Goal: Task Accomplishment & Management: Complete application form

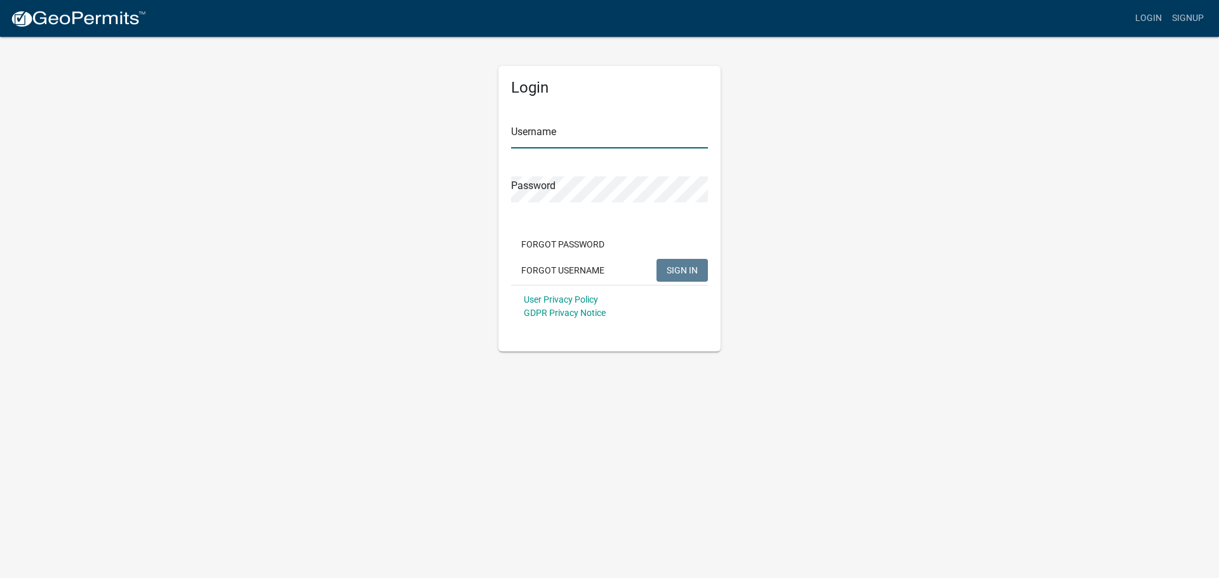
click at [526, 131] on input "Username" at bounding box center [609, 136] width 197 height 26
type input "[EMAIL_ADDRESS][DOMAIN_NAME]"
click at [656, 259] on button "SIGN IN" at bounding box center [681, 270] width 51 height 23
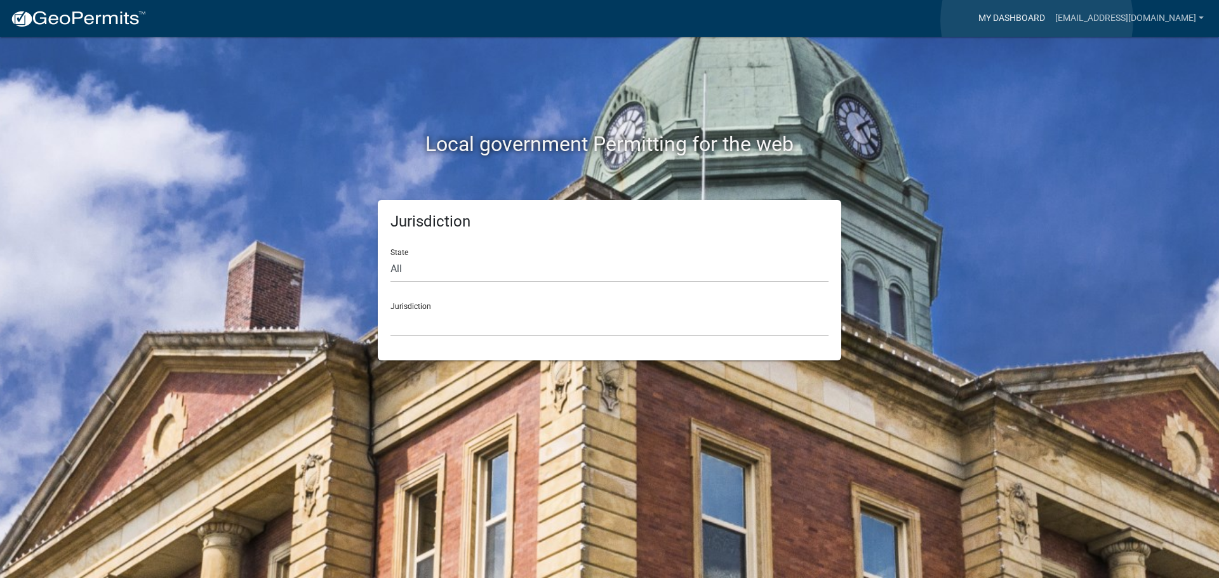
click at [1037, 20] on link "My Dashboard" at bounding box center [1011, 18] width 77 height 24
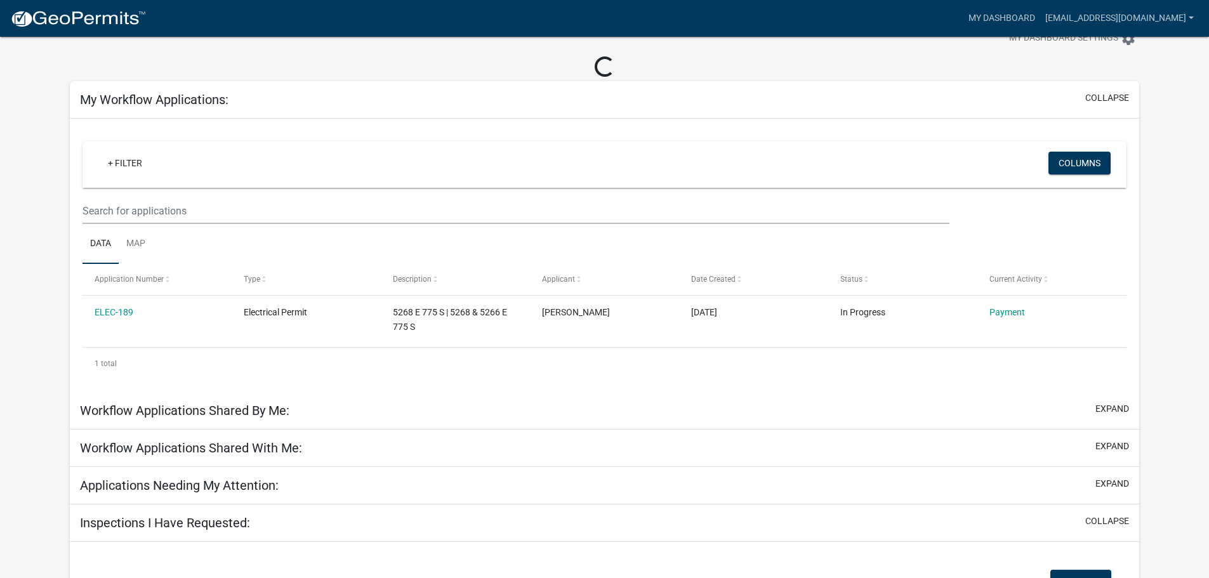
scroll to position [63, 0]
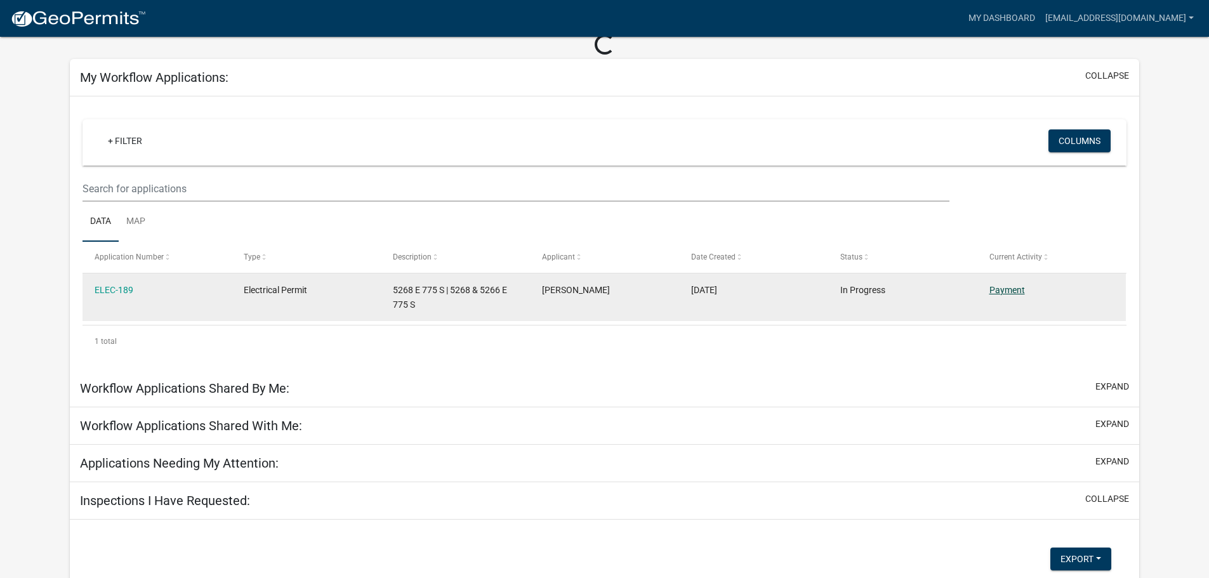
click at [1013, 293] on link "Payment" at bounding box center [1008, 290] width 36 height 10
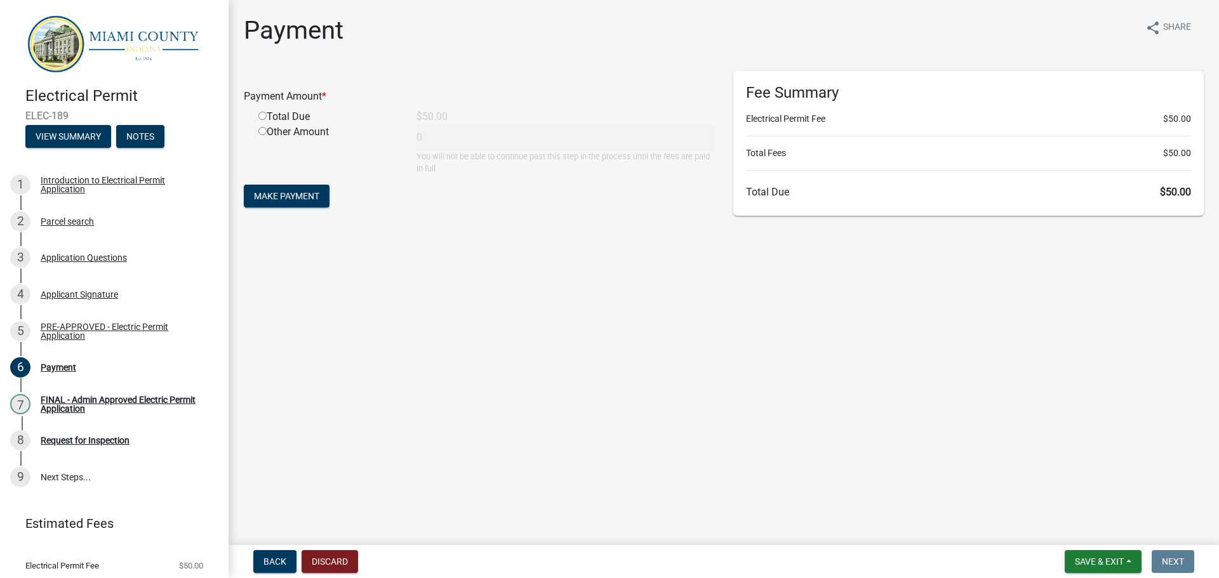
click at [282, 118] on div "Total Due" at bounding box center [328, 116] width 158 height 15
click at [262, 116] on input "radio" at bounding box center [262, 116] width 8 height 8
radio input "true"
type input "50"
click at [275, 199] on span "Make Payment" at bounding box center [286, 196] width 65 height 10
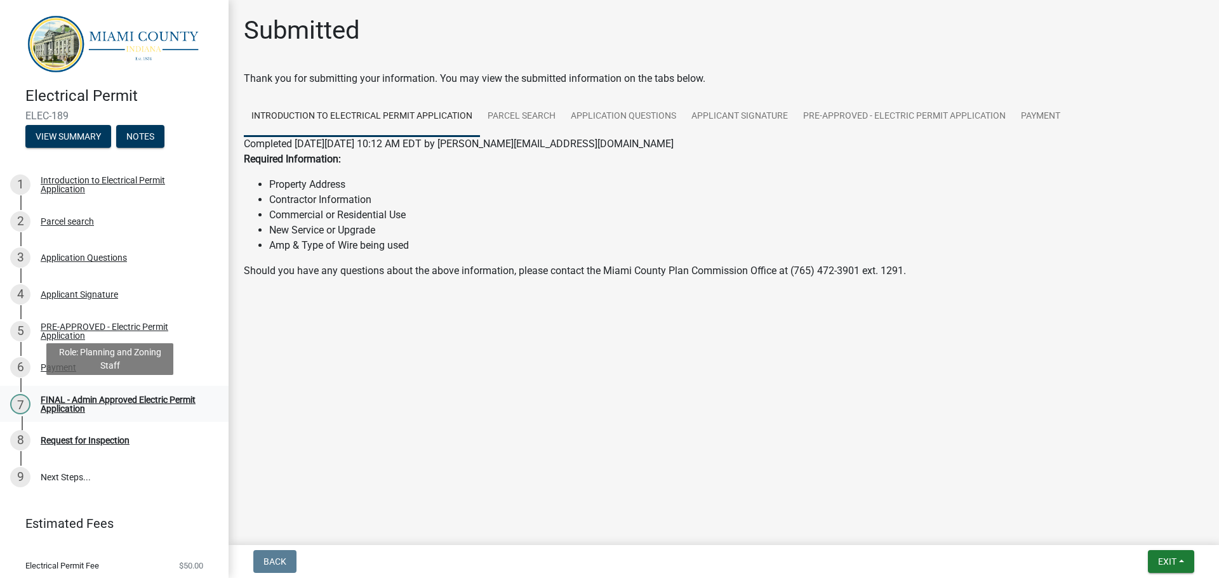
click at [69, 395] on div "FINAL - Admin Approved Electric Permit Application" at bounding box center [125, 404] width 168 height 18
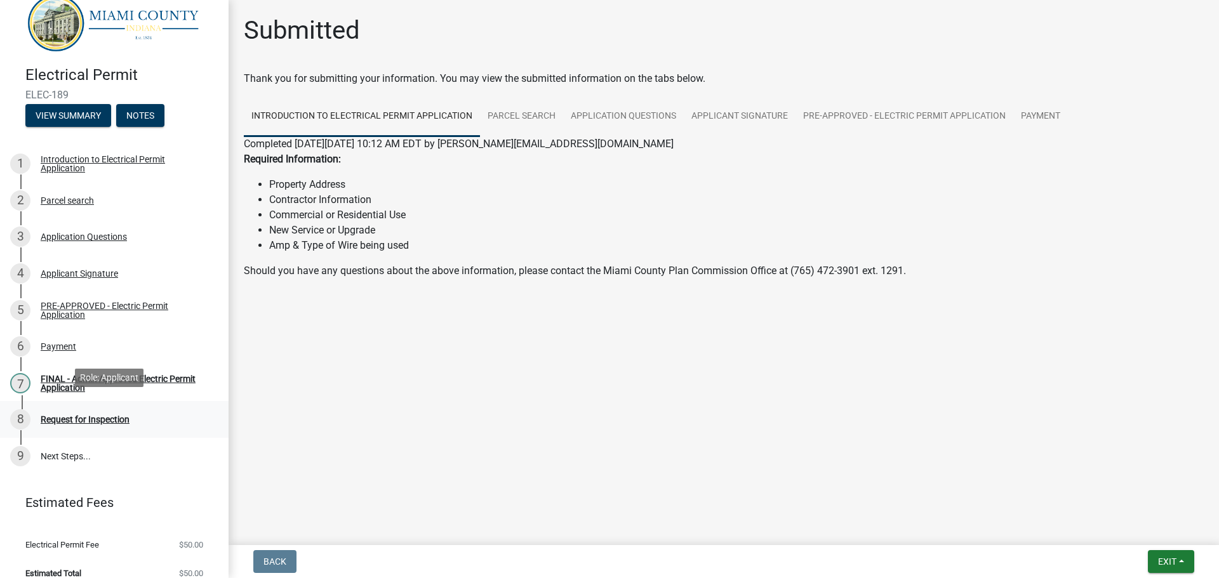
scroll to position [32, 0]
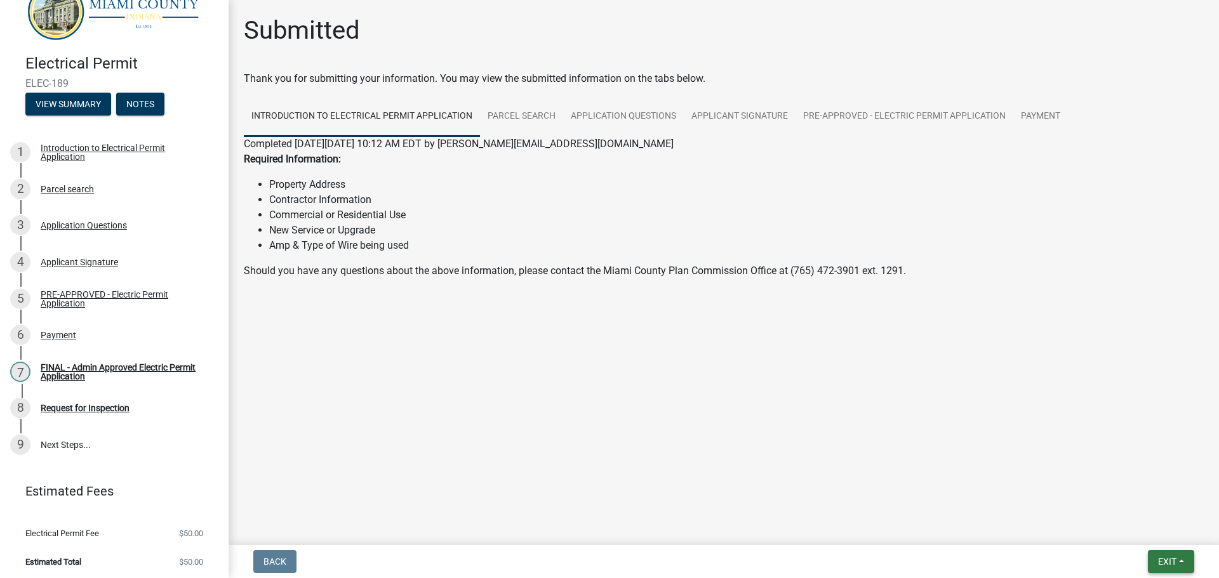
click at [1166, 558] on span "Exit" at bounding box center [1167, 562] width 18 height 10
click at [1121, 531] on button "Save & Exit" at bounding box center [1143, 529] width 102 height 30
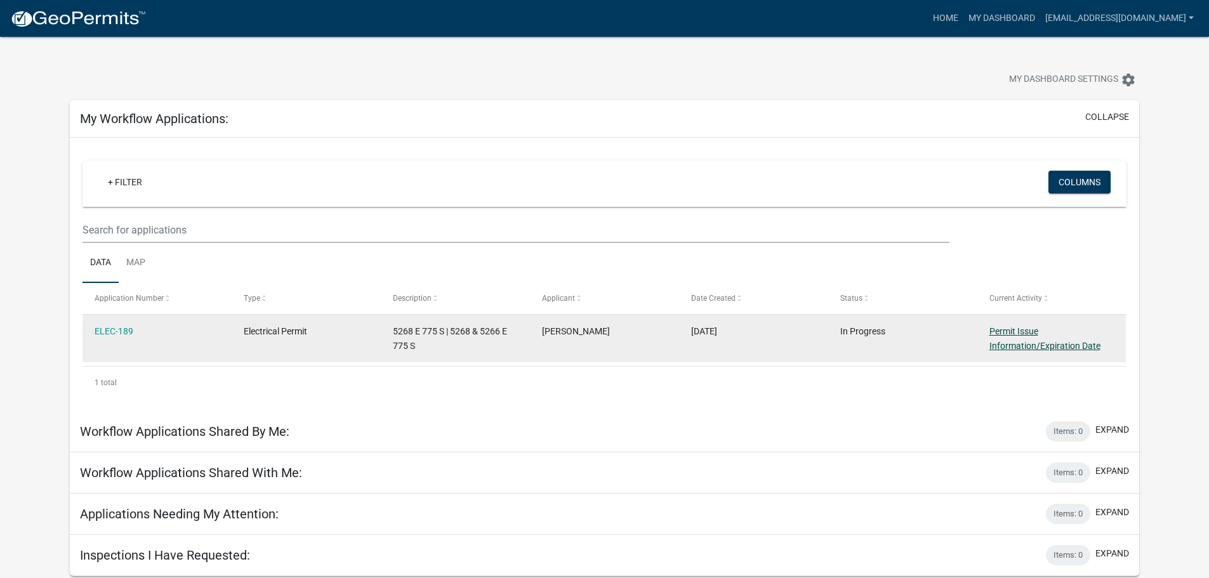
click at [1021, 343] on link "Permit Issue Information/Expiration Date" at bounding box center [1045, 338] width 111 height 25
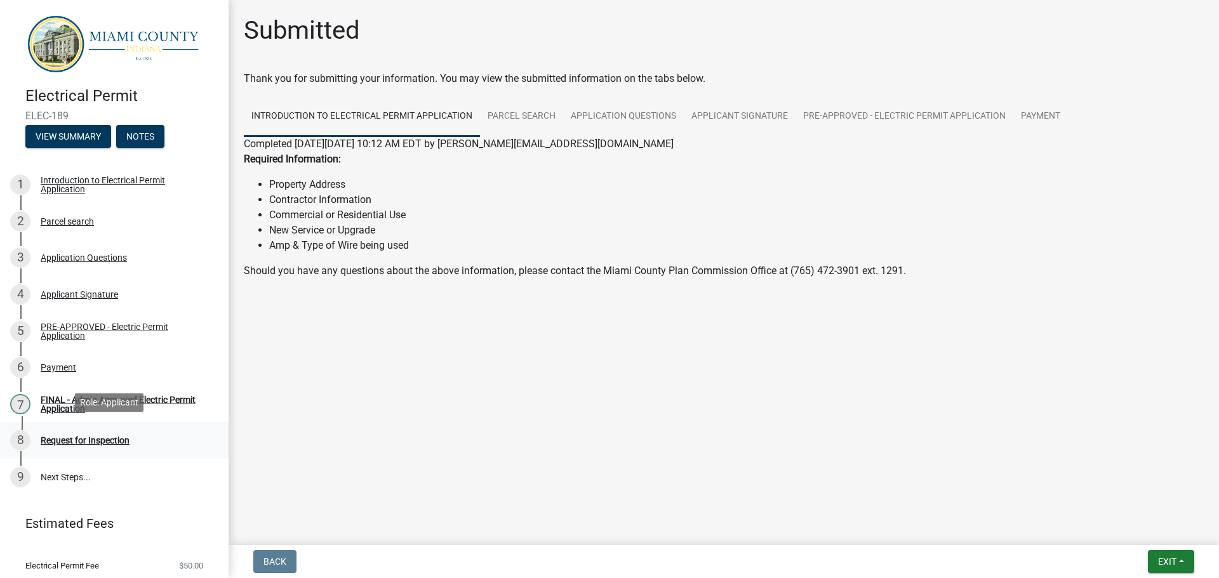
click at [69, 438] on div "Request for Inspection" at bounding box center [85, 440] width 89 height 9
click at [98, 436] on div "Request for Inspection" at bounding box center [85, 440] width 89 height 9
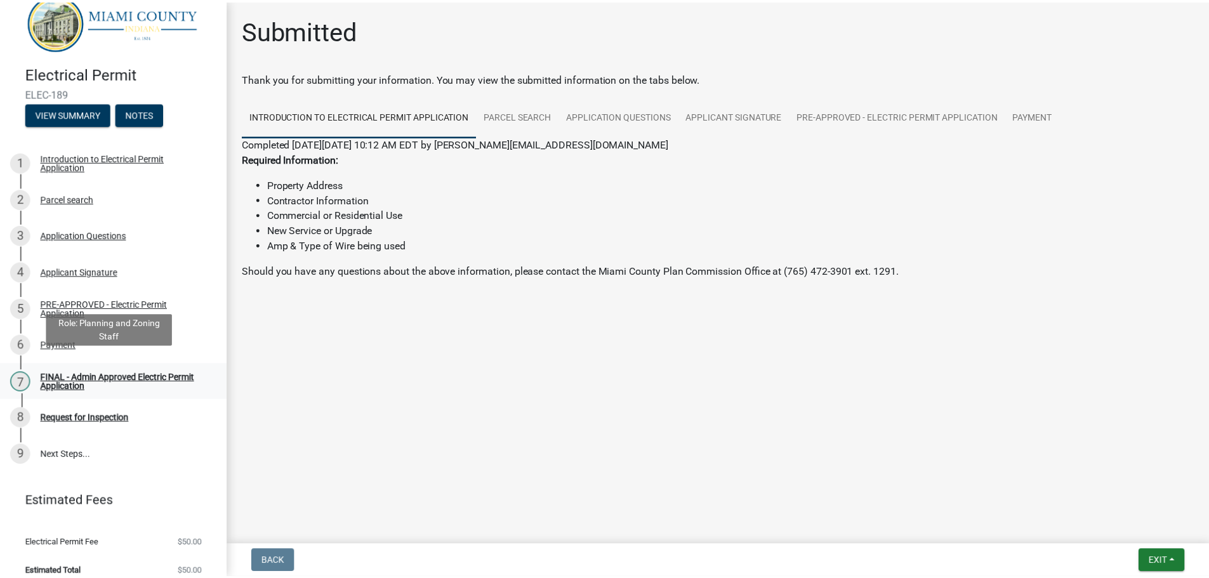
scroll to position [32, 0]
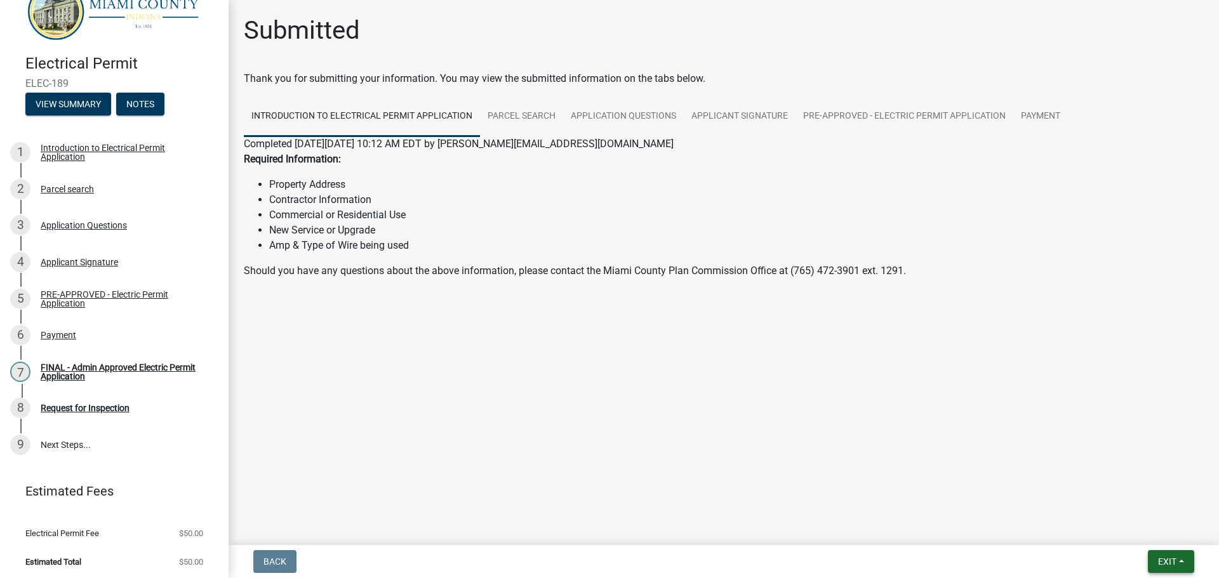
click at [1162, 563] on span "Exit" at bounding box center [1167, 562] width 18 height 10
click at [1128, 529] on button "Save & Exit" at bounding box center [1143, 529] width 102 height 30
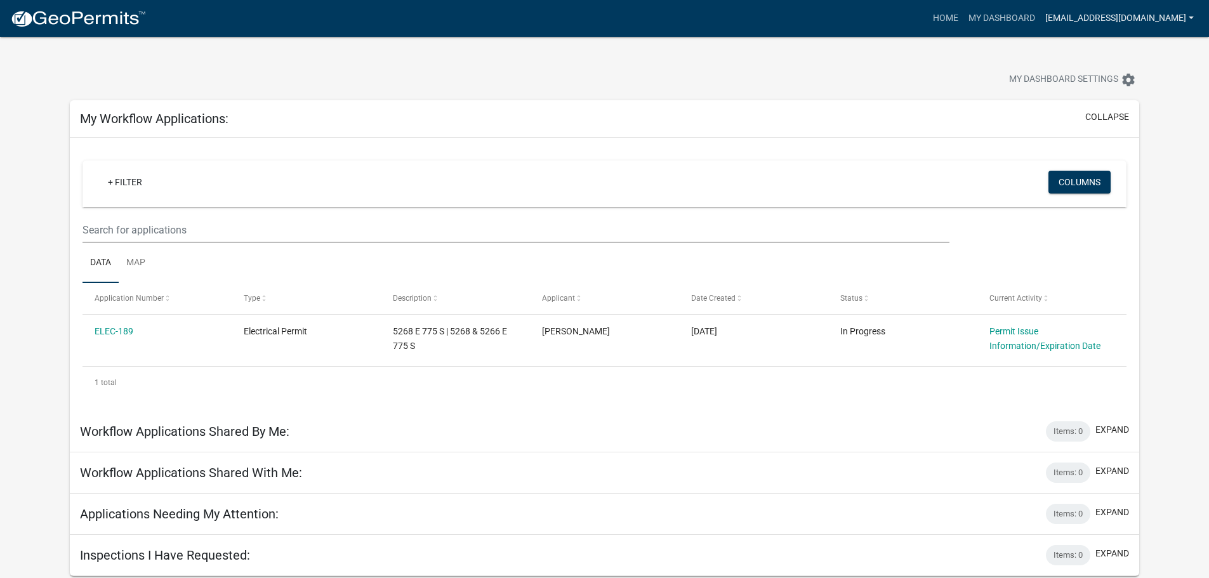
click at [1178, 21] on link "[EMAIL_ADDRESS][DOMAIN_NAME]" at bounding box center [1119, 18] width 159 height 24
click at [605, 110] on div "My Workflow Applications: collapse" at bounding box center [605, 118] width 1070 height 37
